Goal: Transaction & Acquisition: Purchase product/service

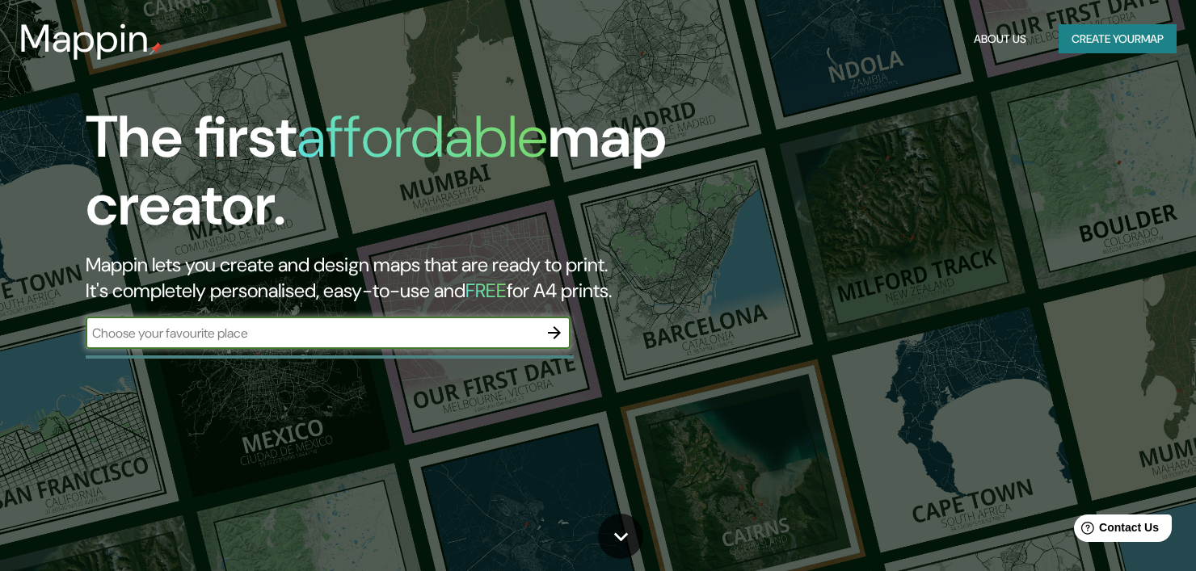
click at [1138, 35] on button "Create your map" at bounding box center [1117, 39] width 118 height 30
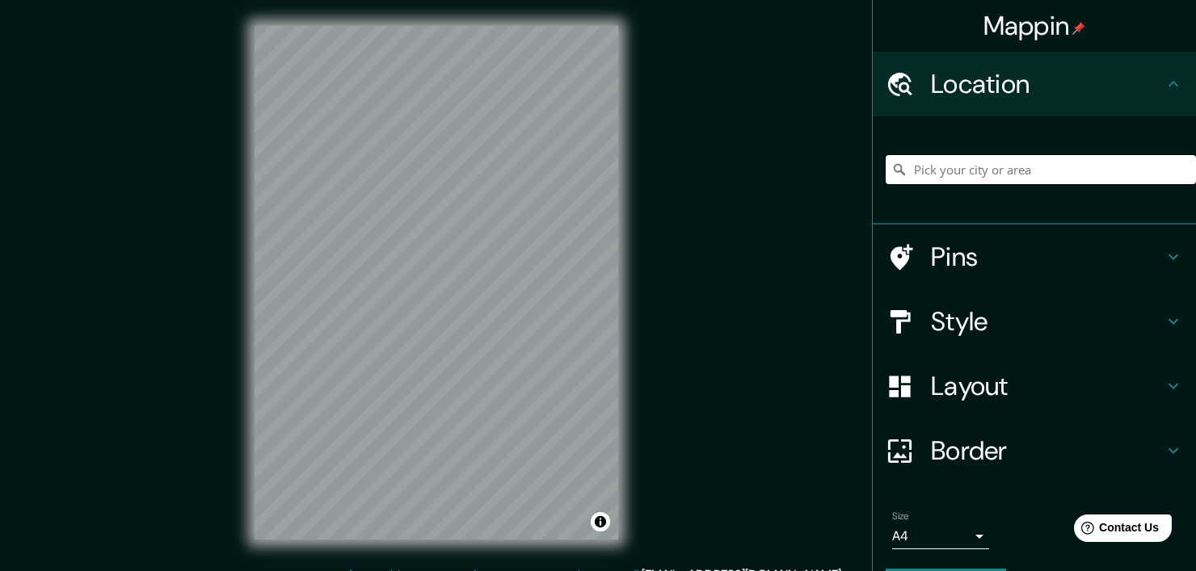
click at [1002, 167] on input "Pick your city or area" at bounding box center [1040, 169] width 310 height 29
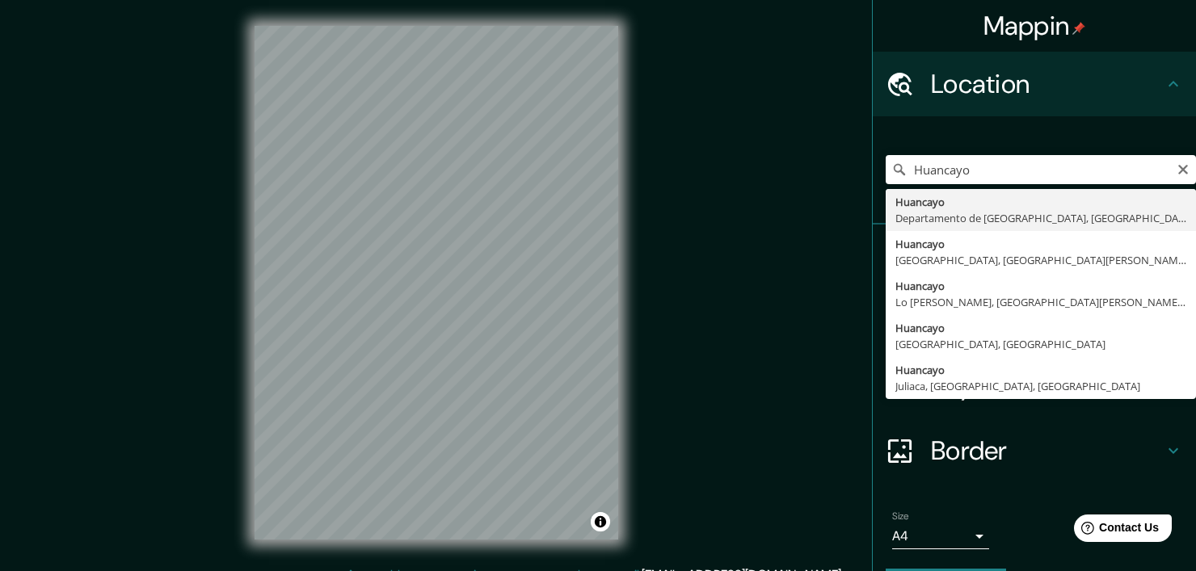
type input "Huancayo, [GEOGRAPHIC_DATA], [GEOGRAPHIC_DATA]"
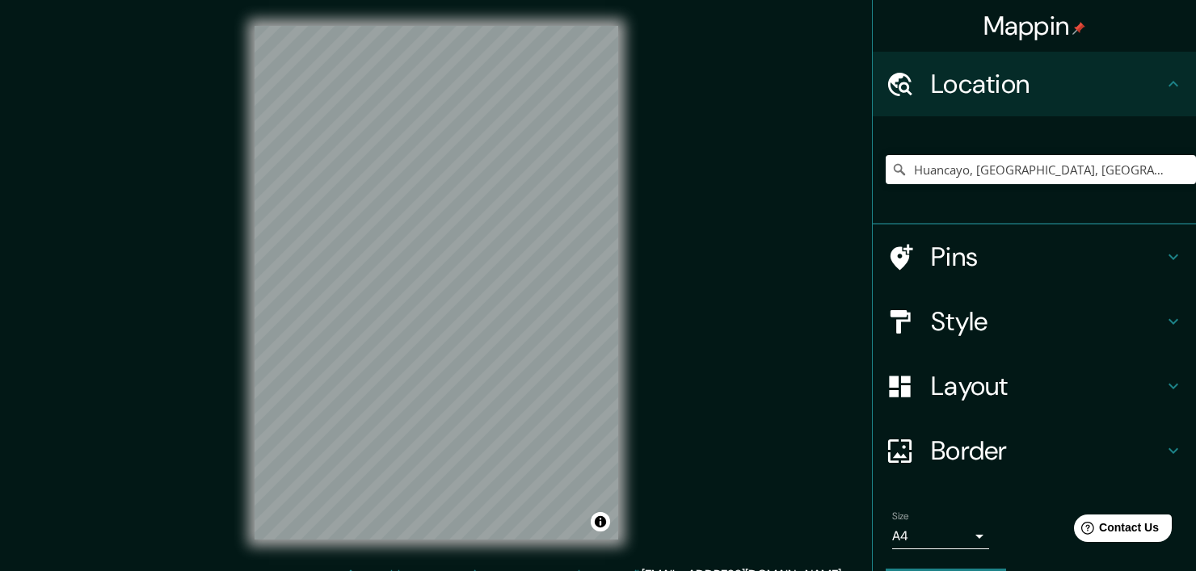
click at [1163, 312] on icon at bounding box center [1172, 321] width 19 height 19
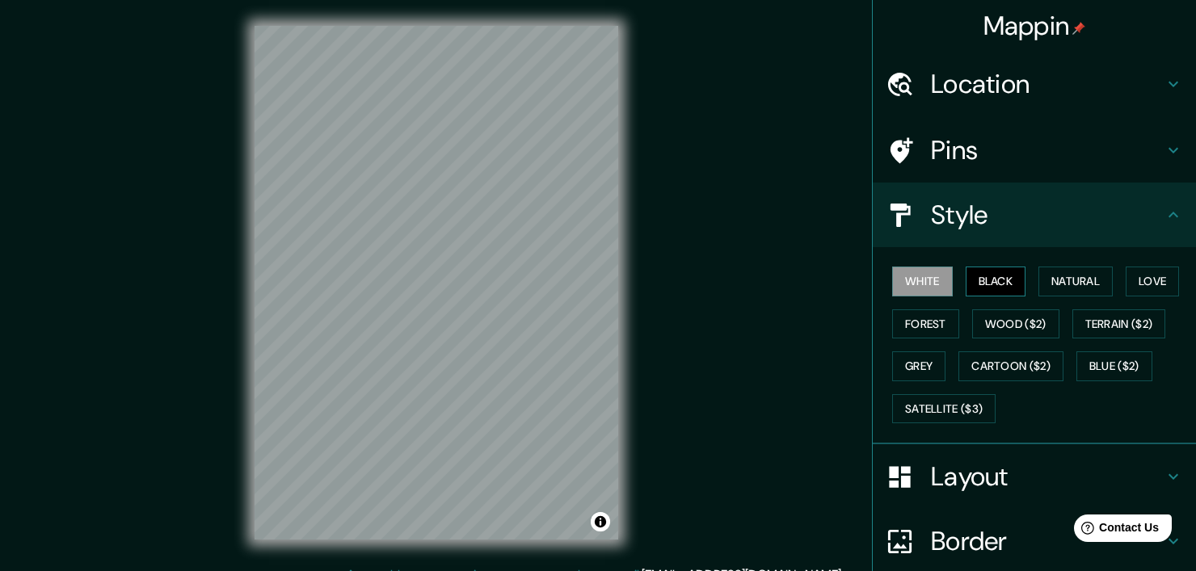
click at [965, 277] on button "Black" at bounding box center [995, 282] width 61 height 30
click at [839, 183] on div "Mappin Location [GEOGRAPHIC_DATA], [GEOGRAPHIC_DATA], [GEOGRAPHIC_DATA] Pins St…" at bounding box center [598, 295] width 1196 height 591
click at [207, 222] on div "Mappin Location [GEOGRAPHIC_DATA], [GEOGRAPHIC_DATA], [GEOGRAPHIC_DATA] Pins St…" at bounding box center [598, 295] width 1196 height 591
click at [1045, 276] on button "Natural" at bounding box center [1075, 282] width 74 height 30
click at [912, 271] on button "White" at bounding box center [922, 282] width 61 height 30
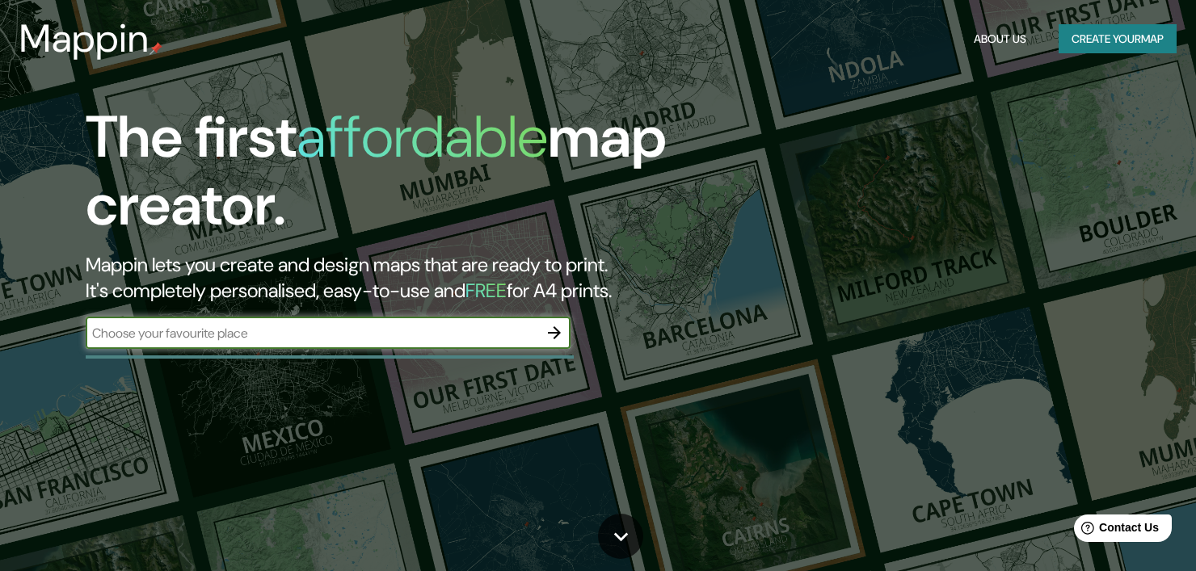
click at [1070, 40] on button "Create your map" at bounding box center [1117, 39] width 118 height 30
